Goal: Task Accomplishment & Management: Manage account settings

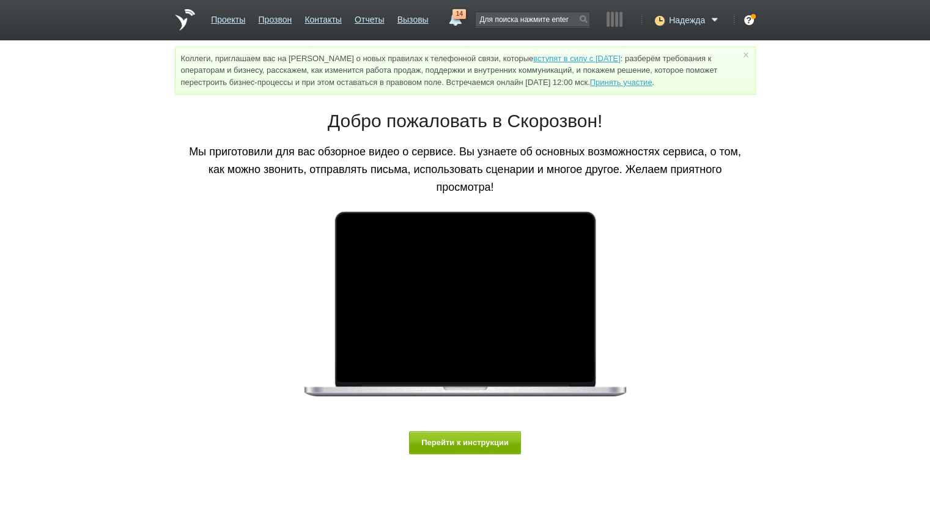
click at [658, 17] on icon at bounding box center [658, 20] width 17 height 12
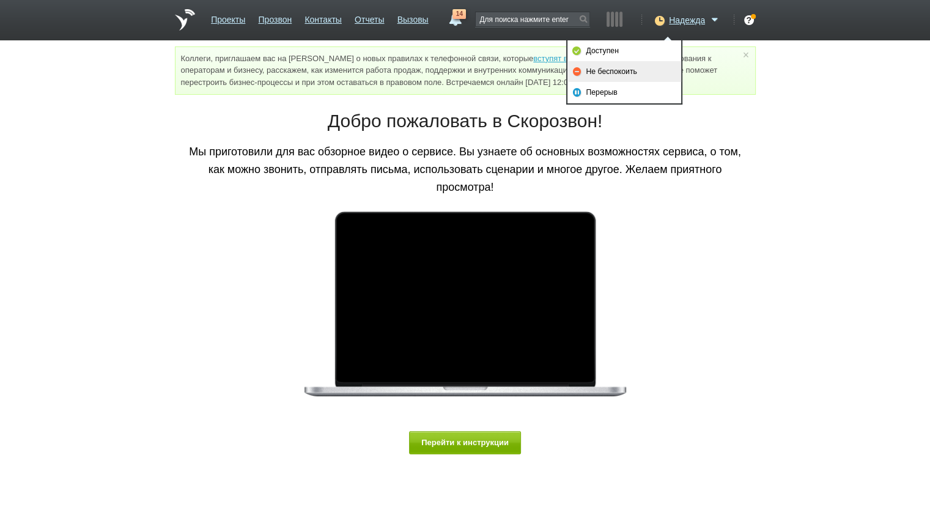
click at [636, 67] on link "Не беспокоить" at bounding box center [625, 71] width 114 height 21
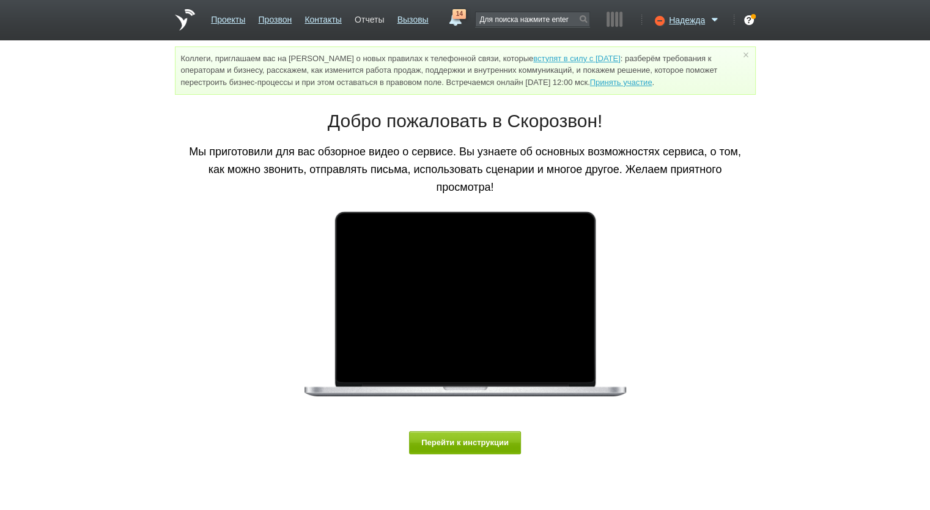
click at [370, 21] on link "Отчеты" at bounding box center [369, 18] width 29 height 18
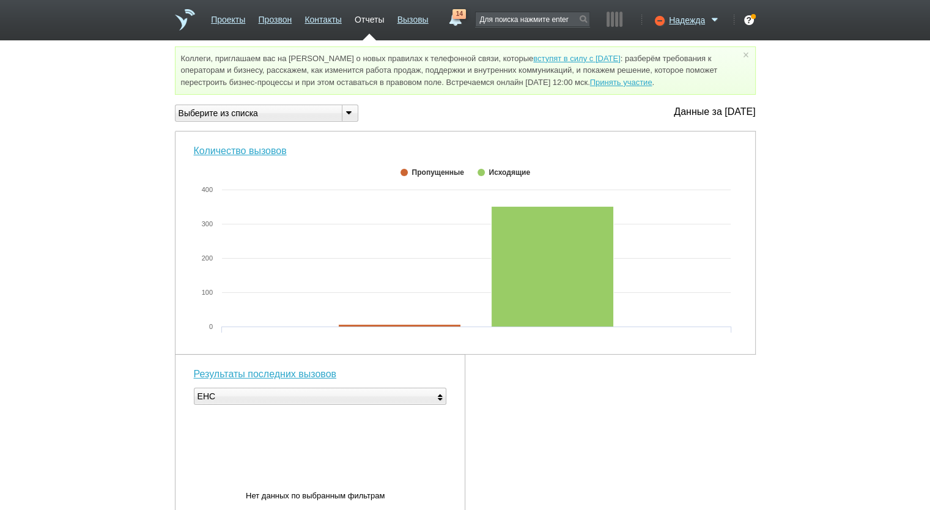
click at [404, 26] on li "Вызовы" at bounding box center [413, 25] width 31 height 32
click at [423, 15] on link "Вызовы" at bounding box center [413, 18] width 31 height 18
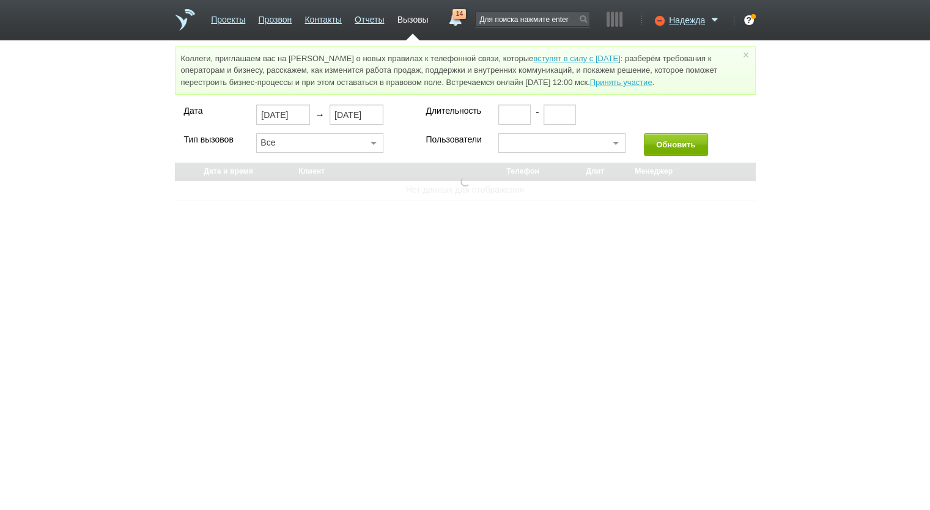
select select "30"
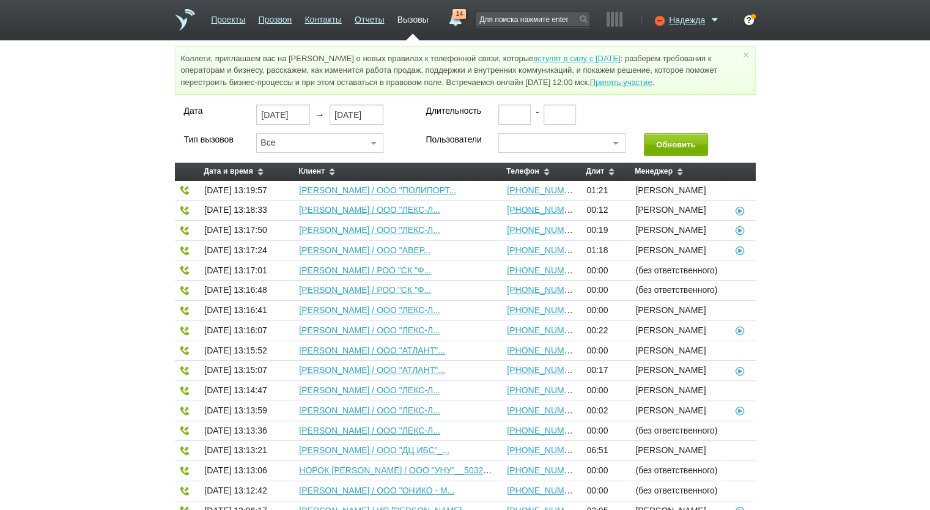
click at [450, 15] on link "14" at bounding box center [455, 16] width 22 height 15
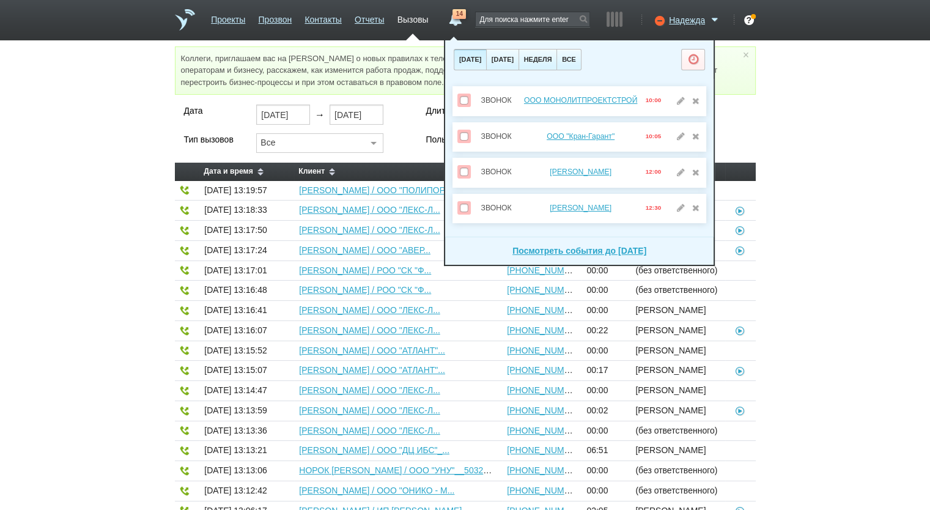
click at [822, 171] on div "Дата 25.08.2025 → 25.08.2025 Длительность - Тип вызовов Все Все Исходящие Входя…" at bounding box center [465, 461] width 930 height 713
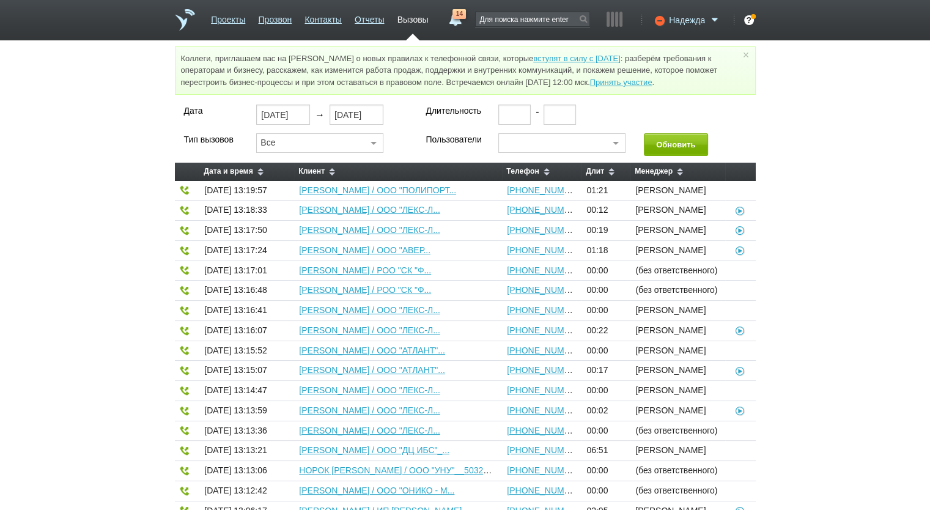
click at [685, 12] on div "Надежда" at bounding box center [686, 18] width 72 height 12
click at [684, 20] on span "Надежда" at bounding box center [687, 20] width 36 height 12
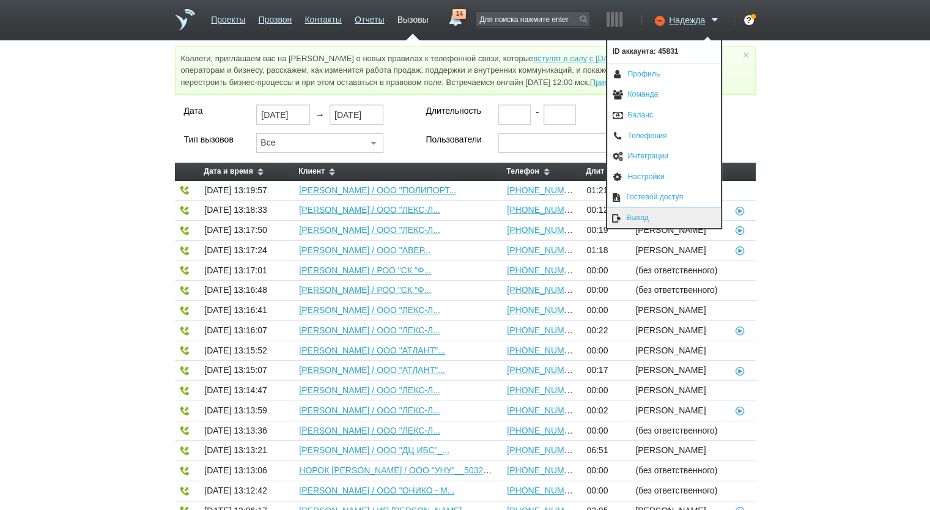
click at [675, 215] on link "Выход" at bounding box center [664, 218] width 114 height 20
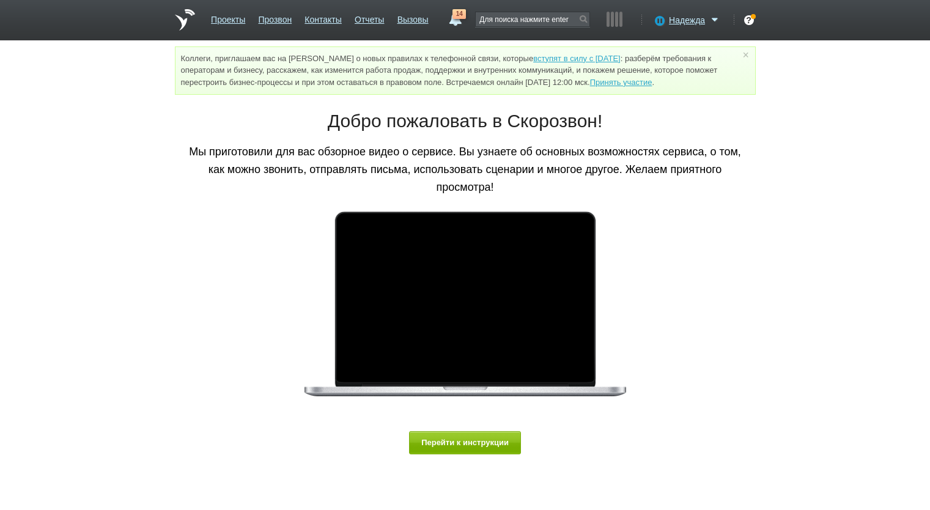
click at [667, 21] on div "Надежда" at bounding box center [686, 18] width 72 height 12
click at [657, 23] on icon at bounding box center [658, 20] width 17 height 12
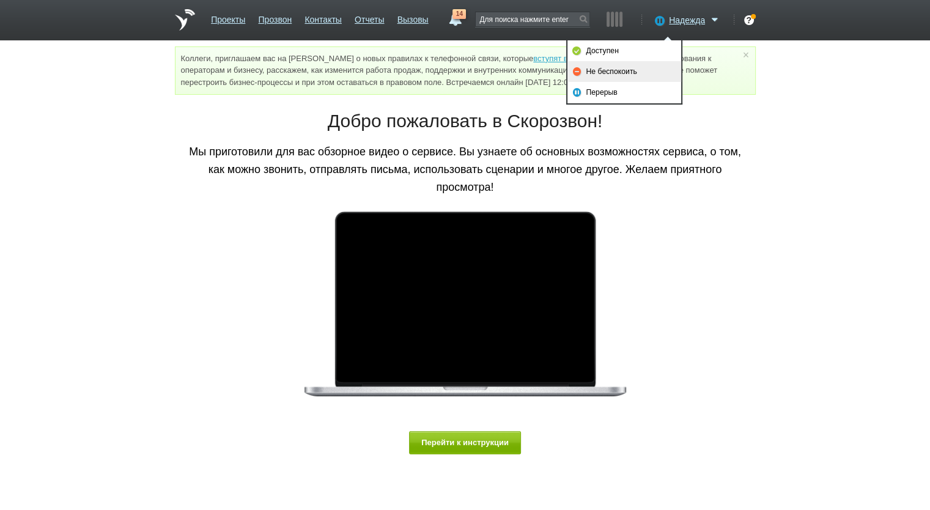
click at [631, 72] on link "Не беспокоить" at bounding box center [625, 71] width 114 height 21
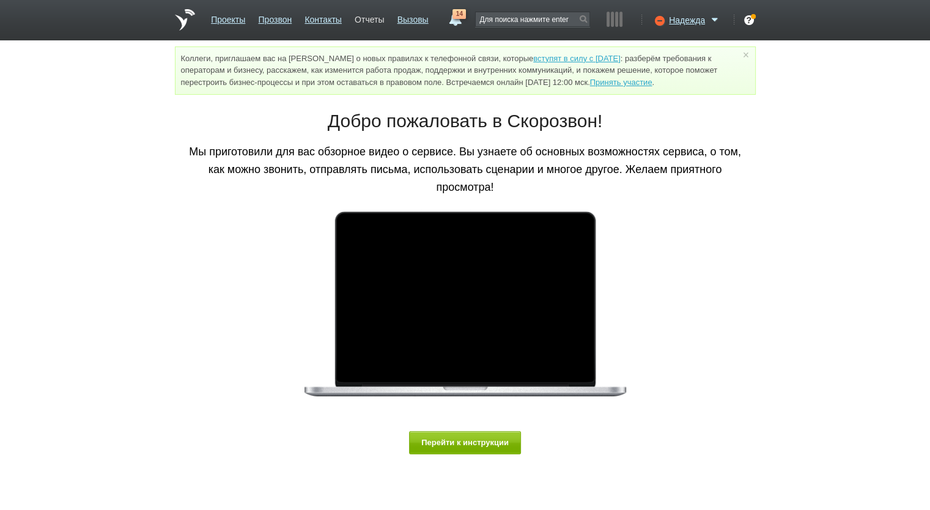
click at [357, 21] on link "Отчеты" at bounding box center [369, 18] width 29 height 18
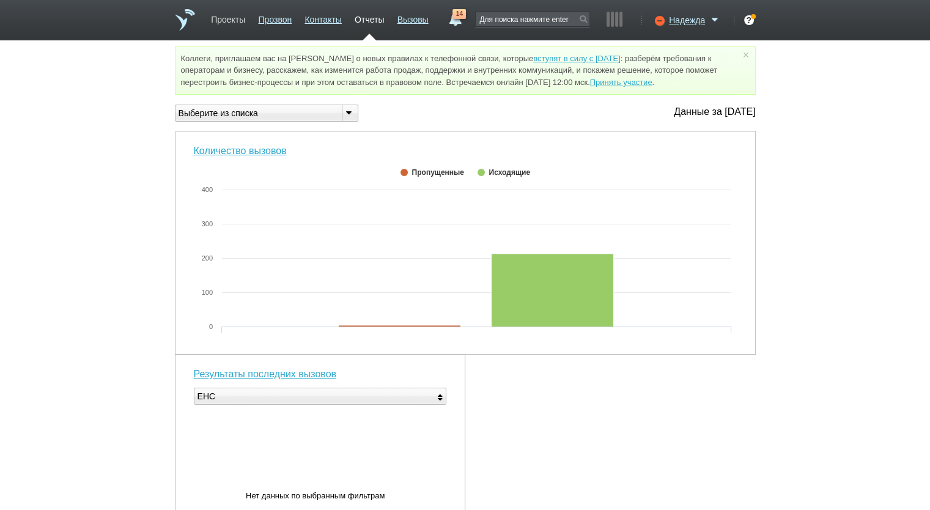
click at [226, 25] on link "Проекты" at bounding box center [228, 18] width 34 height 18
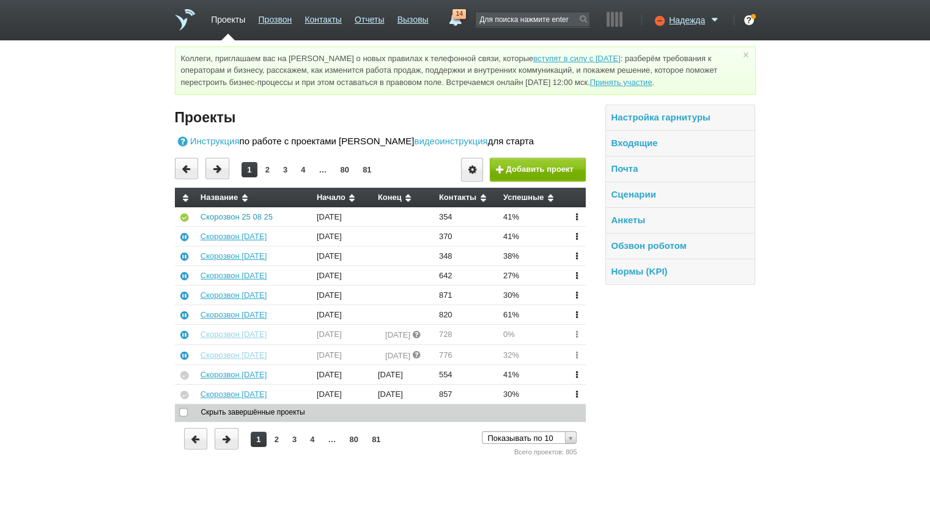
click at [226, 218] on link "Скорозвон 25 08 25" at bounding box center [237, 216] width 72 height 9
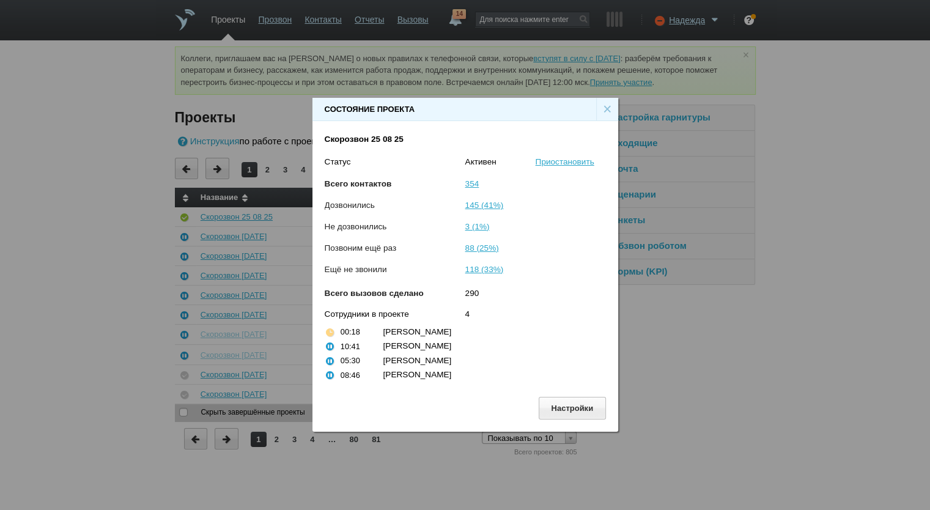
click at [607, 106] on div "×" at bounding box center [607, 109] width 22 height 23
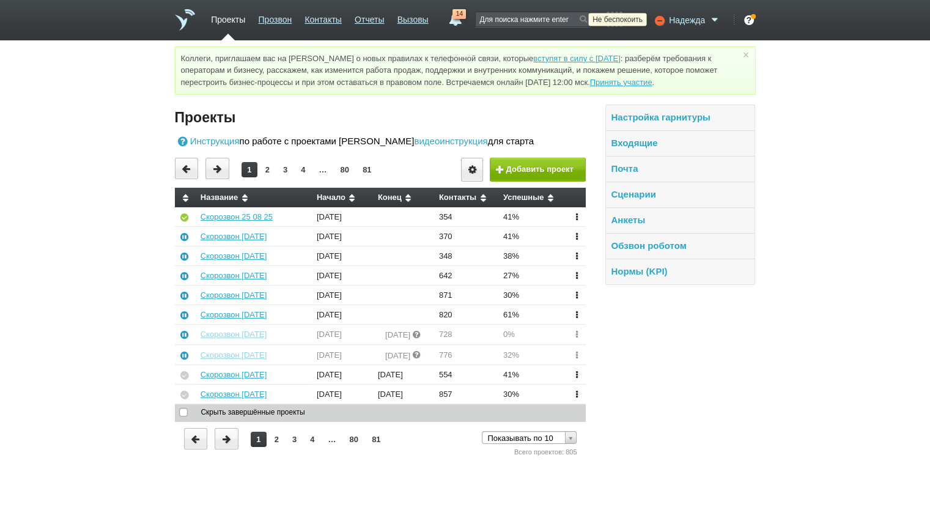
click at [690, 12] on div "Надежда" at bounding box center [686, 18] width 72 height 12
click at [688, 14] on span "Надежда" at bounding box center [687, 20] width 36 height 12
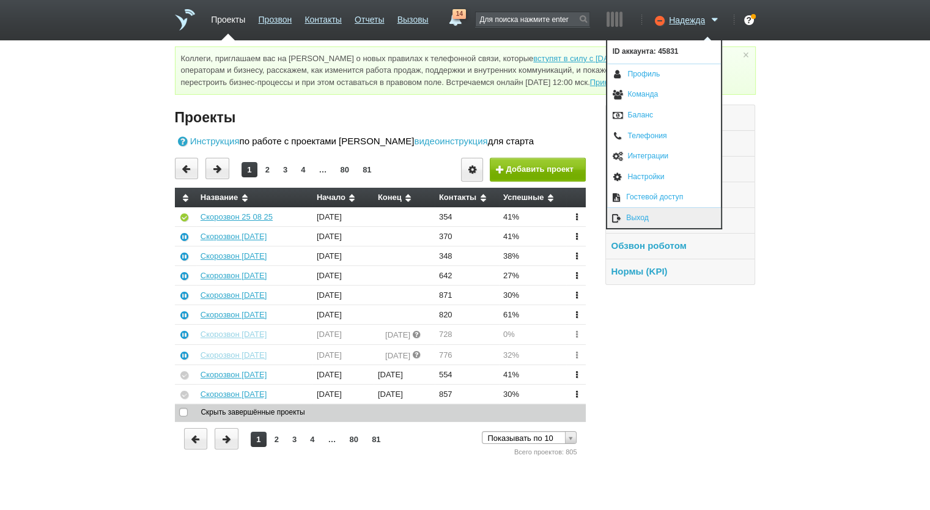
click at [648, 218] on link "Выход" at bounding box center [664, 218] width 114 height 20
